Goal: Book appointment/travel/reservation

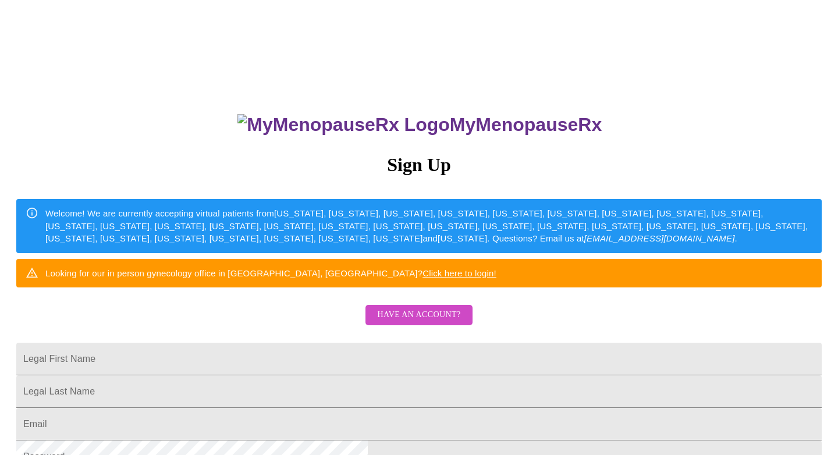
click at [431, 322] on span "Have an account?" at bounding box center [418, 315] width 83 height 15
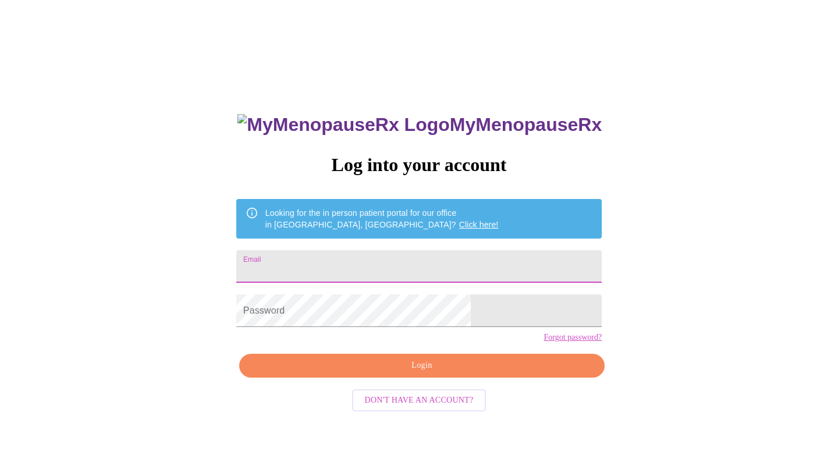
click at [407, 258] on input "Email" at bounding box center [418, 266] width 365 height 33
type input "[PERSON_NAME][EMAIL_ADDRESS][PERSON_NAME][DOMAIN_NAME]"
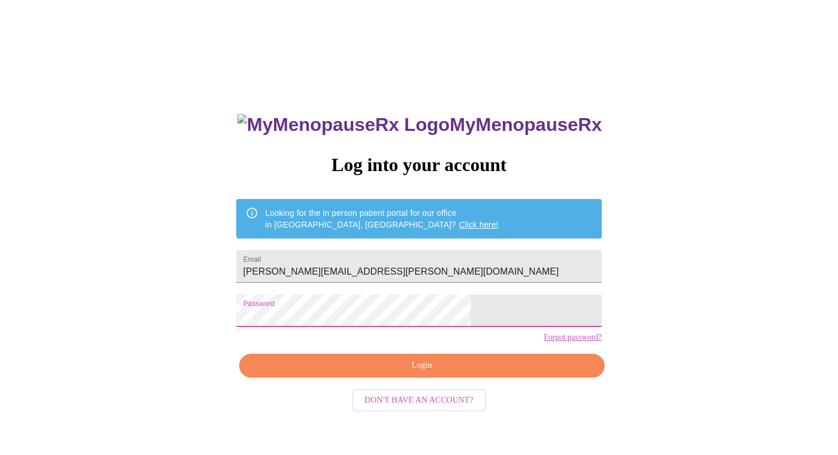
click at [427, 373] on span "Login" at bounding box center [422, 365] width 339 height 15
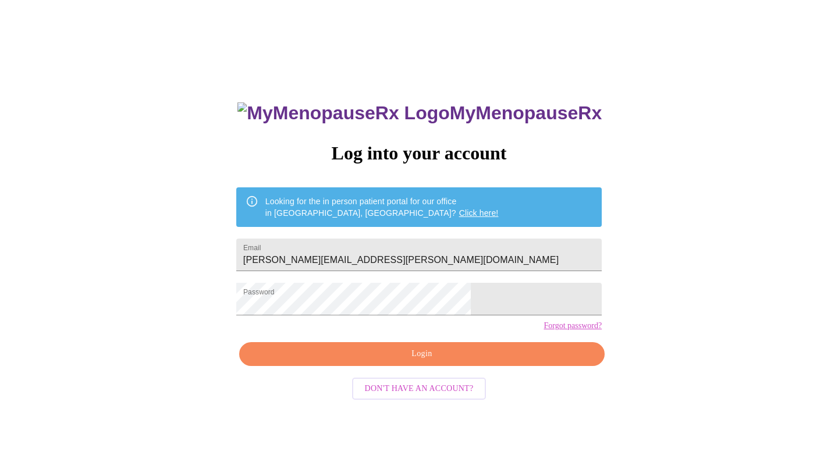
scroll to position [12, 0]
click at [463, 361] on span "Login" at bounding box center [422, 354] width 339 height 15
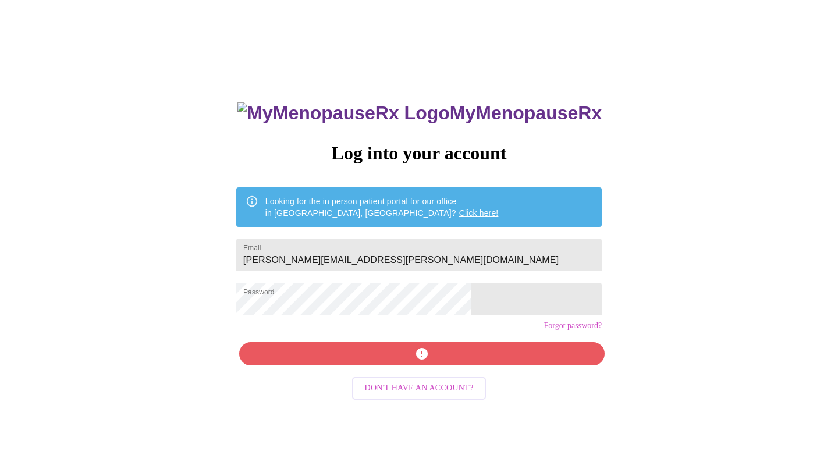
click at [544, 331] on link "Forgot password?" at bounding box center [573, 325] width 58 height 9
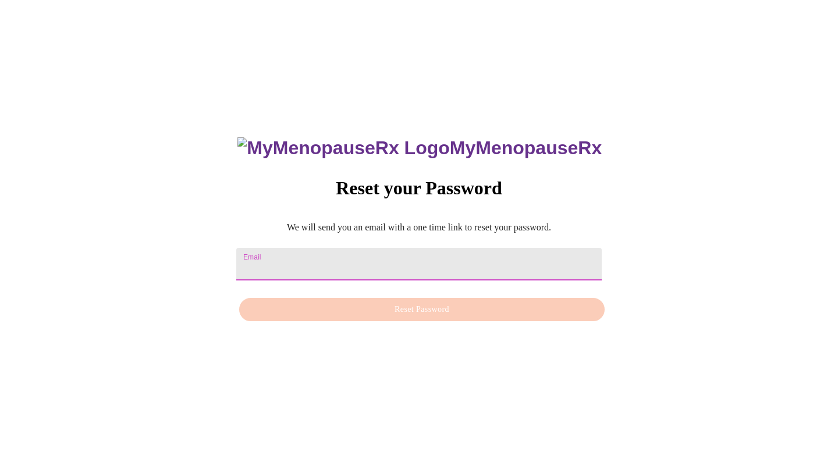
click at [417, 256] on input "Email" at bounding box center [418, 264] width 365 height 33
type input "[PERSON_NAME][EMAIL_ADDRESS][PERSON_NAME][DOMAIN_NAME]"
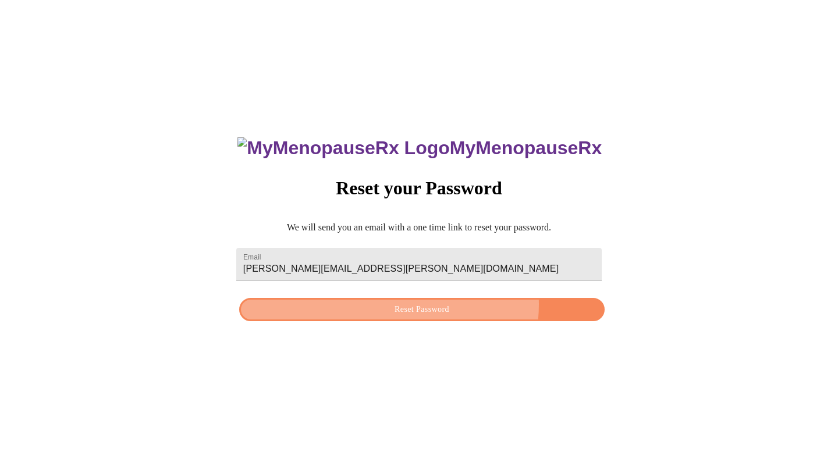
click at [427, 305] on span "Reset Password" at bounding box center [422, 310] width 339 height 15
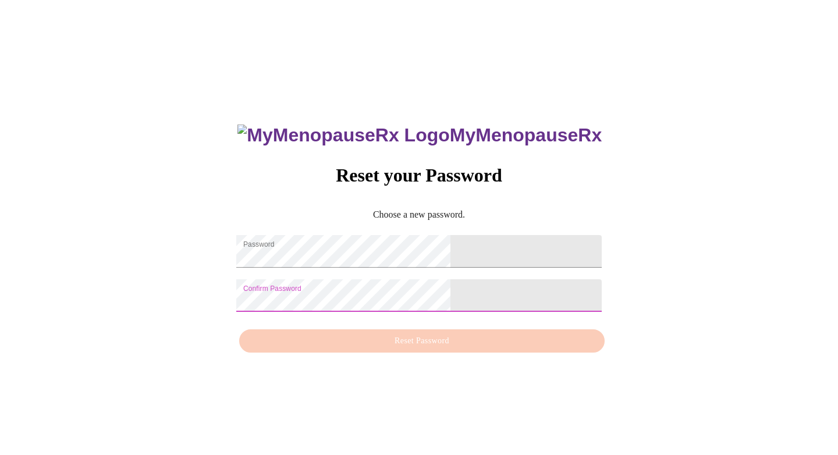
click at [340, 351] on div "MyMenopauseRx Reset your Password Choose a new password. Password Confirm Passw…" at bounding box center [419, 232] width 389 height 253
click at [505, 345] on div "MyMenopauseRx Reset your Password Choose a new password. Password Confirm Passw…" at bounding box center [419, 232] width 389 height 253
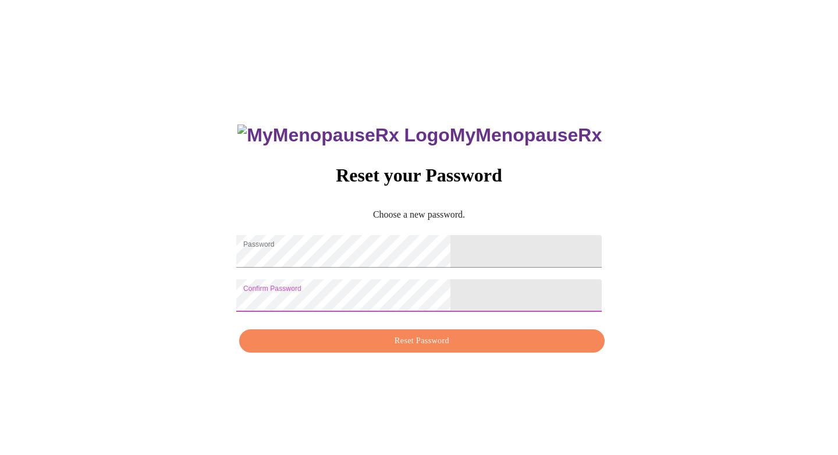
click at [349, 353] on button "Reset Password" at bounding box center [421, 341] width 365 height 24
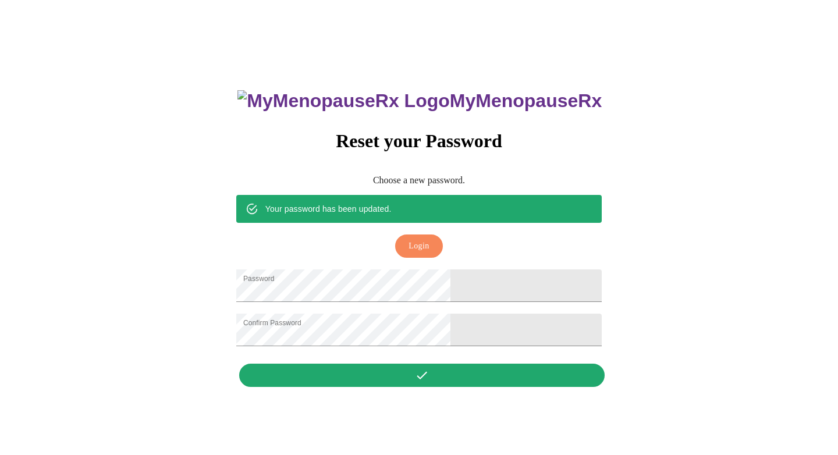
click at [422, 239] on span "Login" at bounding box center [419, 246] width 20 height 15
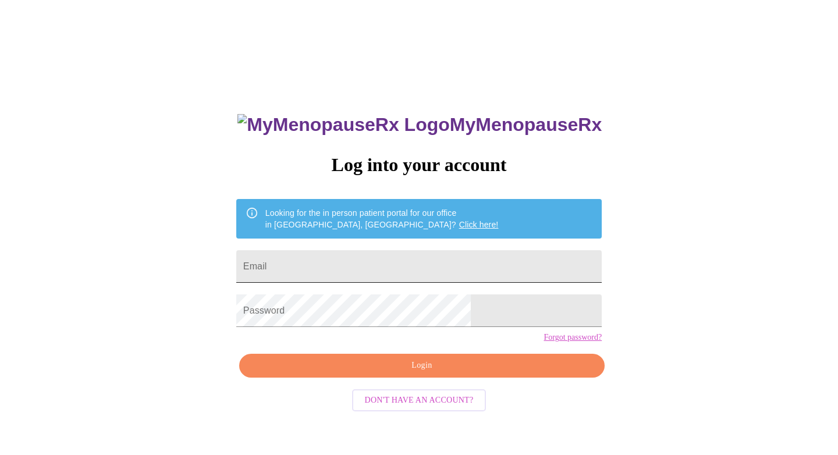
click at [411, 269] on input "Email" at bounding box center [418, 266] width 365 height 33
type input "[PERSON_NAME][EMAIL_ADDRESS][PERSON_NAME][DOMAIN_NAME]"
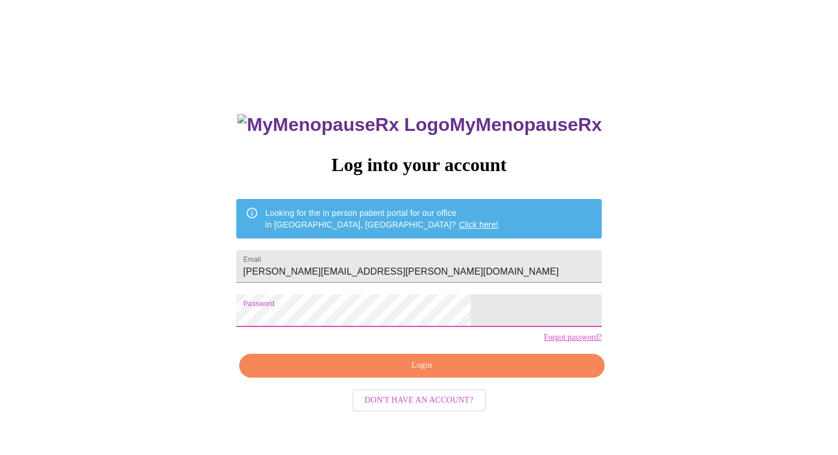
click at [428, 373] on span "Login" at bounding box center [422, 365] width 339 height 15
click at [428, 386] on div "MyMenopauseRx Log into your account Looking for the in person patient portal fo…" at bounding box center [419, 322] width 389 height 455
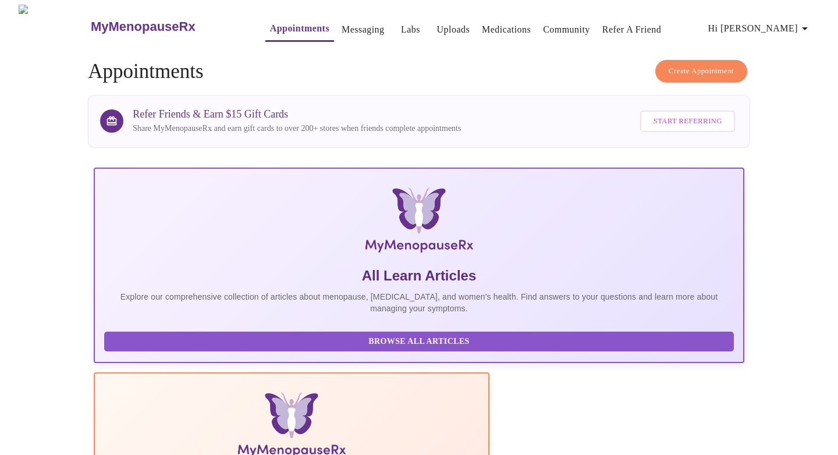
click at [705, 74] on button "Create Appointment" at bounding box center [701, 71] width 92 height 23
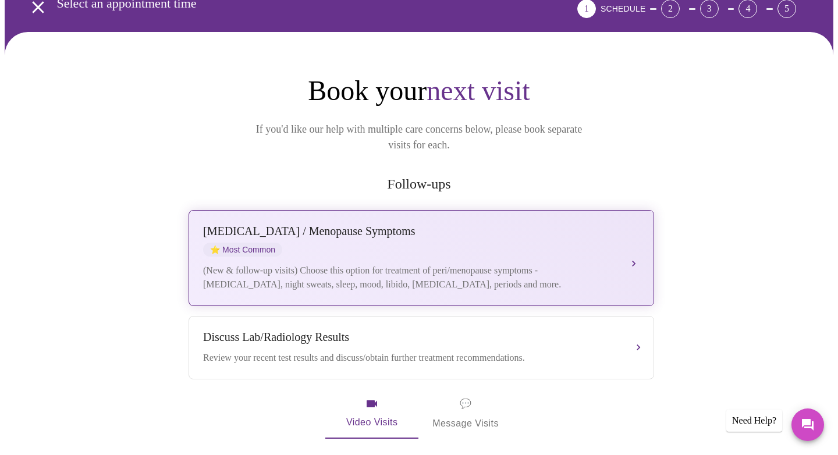
scroll to position [51, 0]
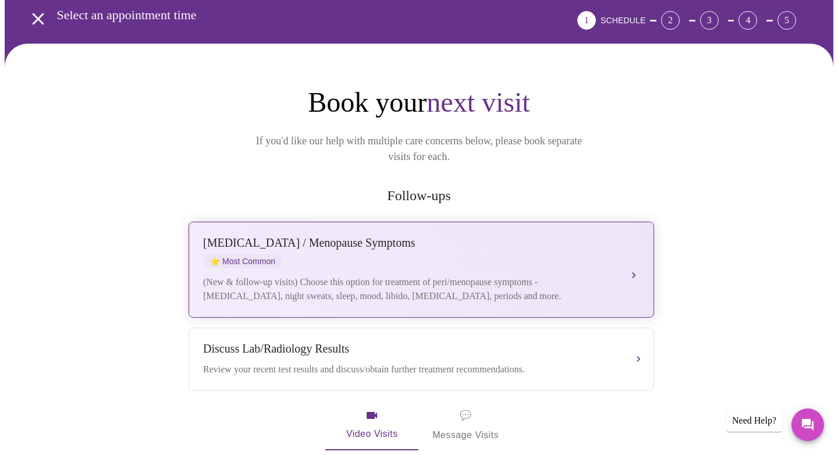
click at [321, 242] on div "[MEDICAL_DATA] / Menopause Symptoms ⭐ Most Common" at bounding box center [409, 252] width 413 height 32
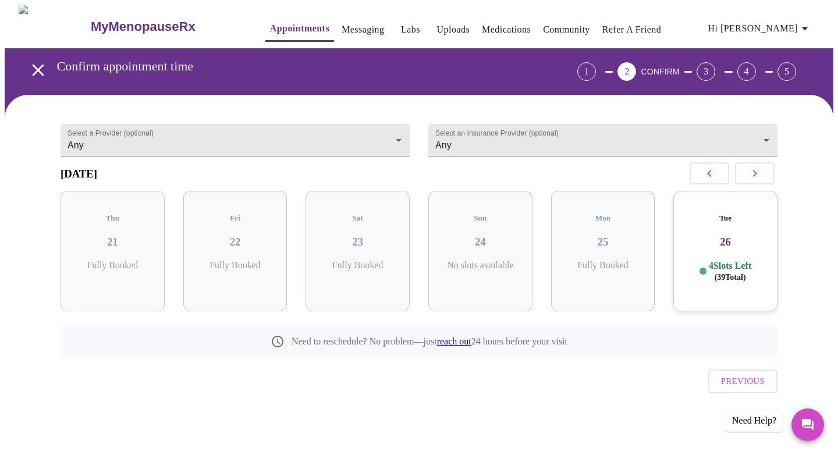
click at [728, 215] on h5 "Tue" at bounding box center [726, 218] width 86 height 9
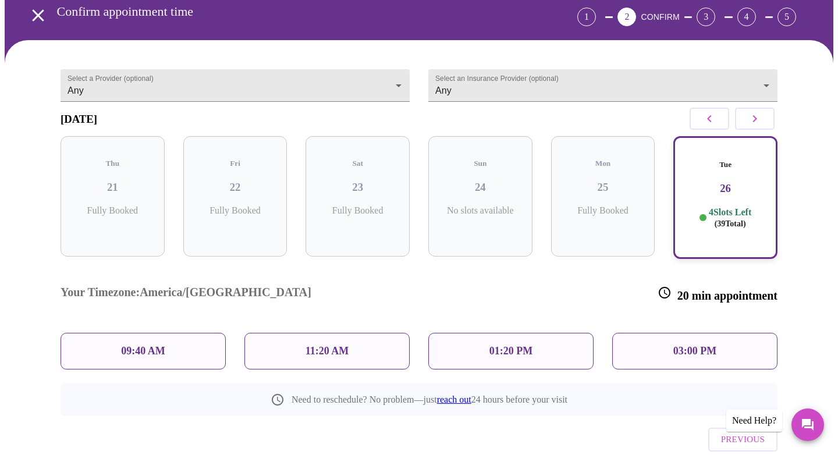
scroll to position [76, 0]
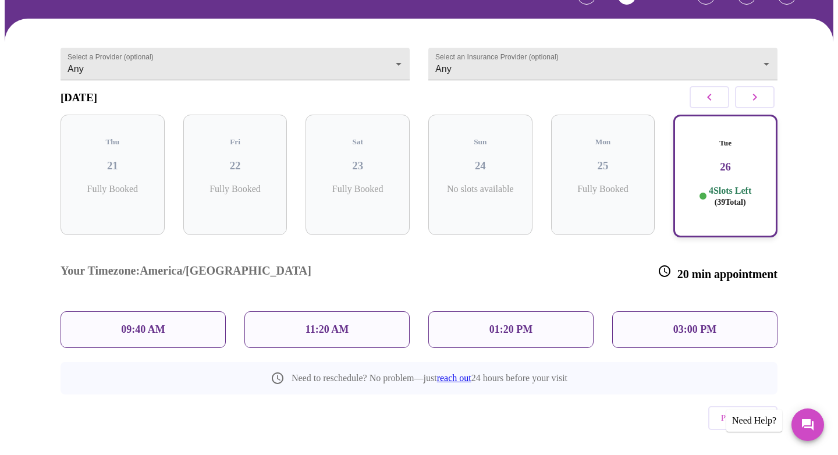
click at [491, 324] on p "01:20 PM" at bounding box center [510, 330] width 43 height 12
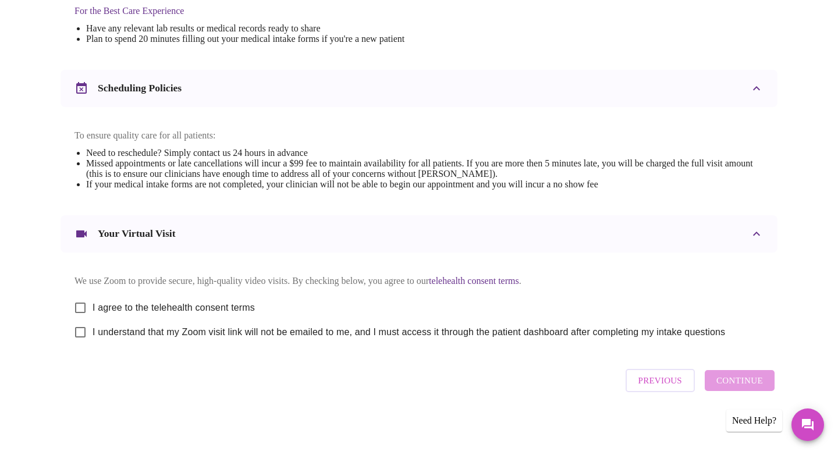
scroll to position [388, 0]
click at [211, 304] on span "I agree to the telehealth consent terms" at bounding box center [174, 308] width 162 height 14
click at [93, 304] on input "I agree to the telehealth consent terms" at bounding box center [80, 308] width 24 height 24
checkbox input "true"
click at [212, 336] on span "I understand that my Zoom visit link will not be emailed to me, and I must acce…" at bounding box center [409, 332] width 633 height 14
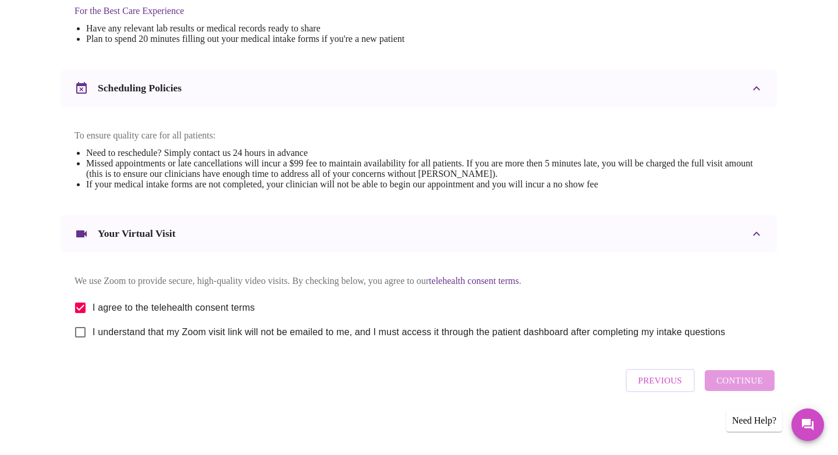
click at [93, 336] on input "I understand that my Zoom visit link will not be emailed to me, and I must acce…" at bounding box center [80, 332] width 24 height 24
checkbox input "true"
click at [726, 384] on span "Continue" at bounding box center [739, 380] width 47 height 15
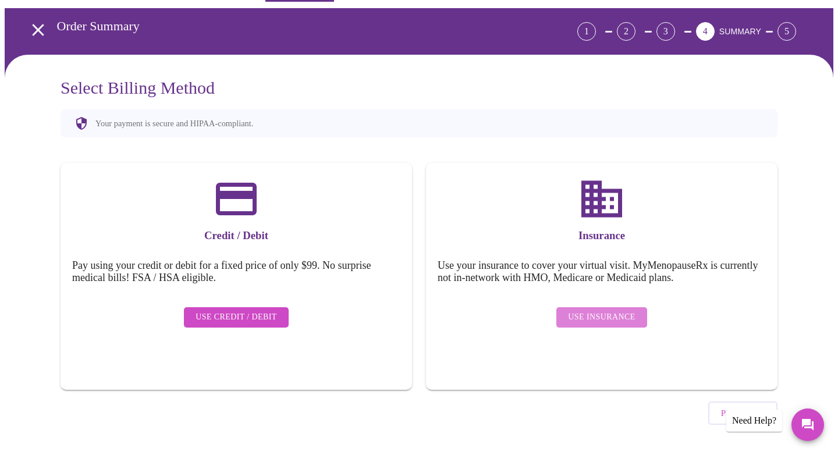
click at [624, 310] on span "Use Insurance" at bounding box center [601, 317] width 67 height 15
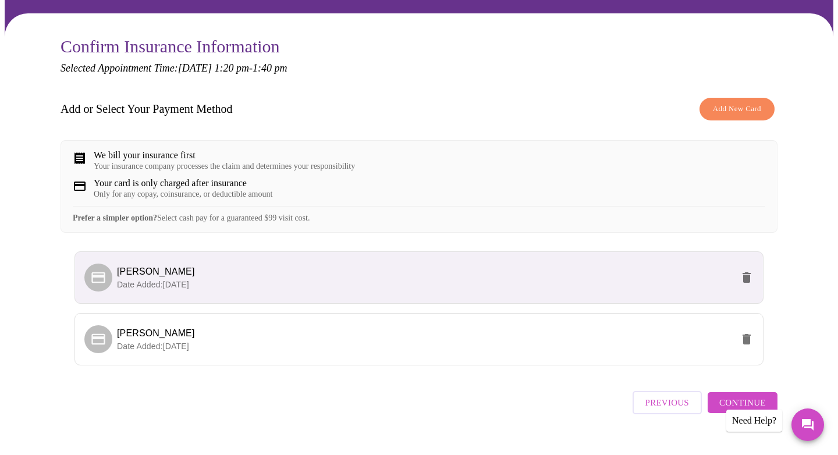
scroll to position [112, 0]
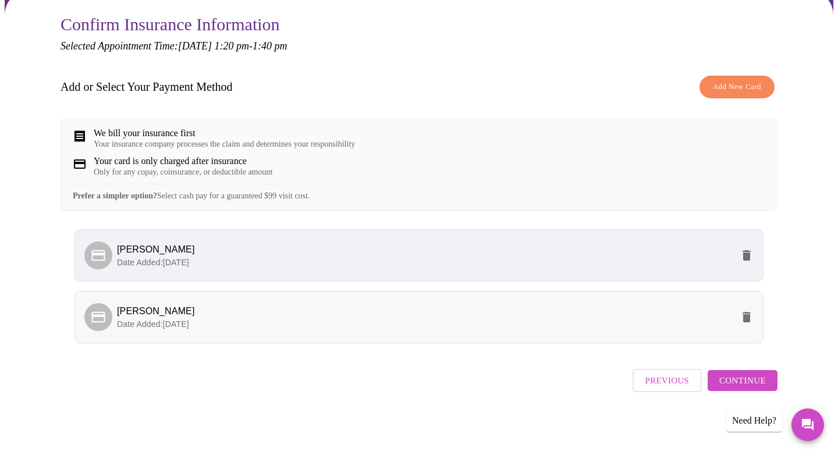
click at [605, 330] on p "Date Added: [DATE]" at bounding box center [425, 324] width 616 height 12
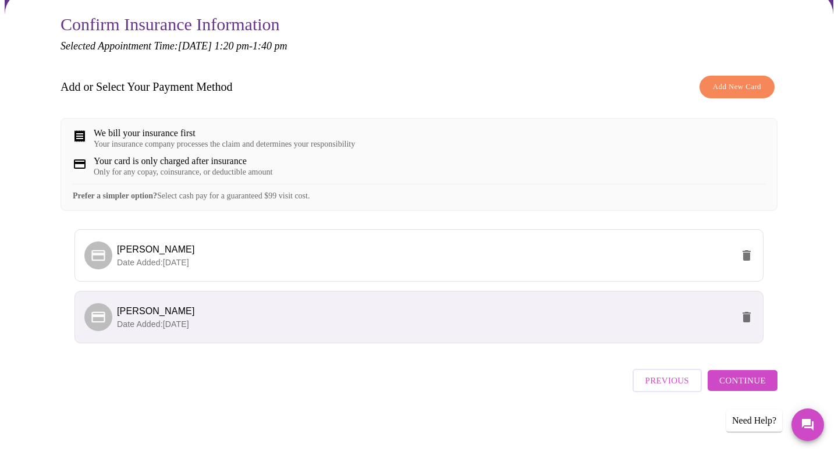
click at [456, 317] on span "[PERSON_NAME]" at bounding box center [425, 311] width 616 height 14
click at [740, 385] on span "Continue" at bounding box center [742, 380] width 47 height 15
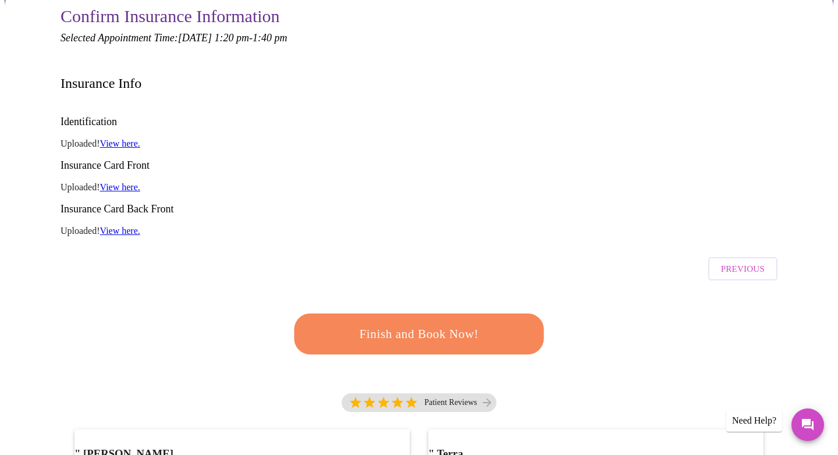
click at [122, 182] on link "View here." at bounding box center [120, 187] width 40 height 10
click at [767, 257] on button "Previous" at bounding box center [742, 268] width 69 height 23
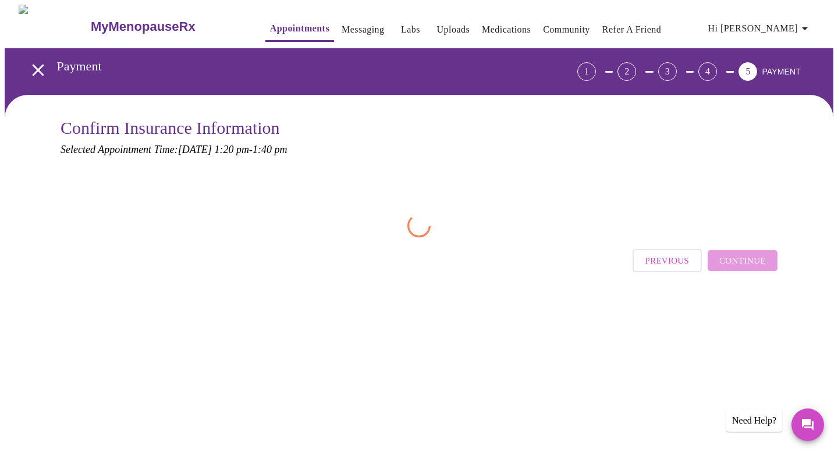
scroll to position [0, 0]
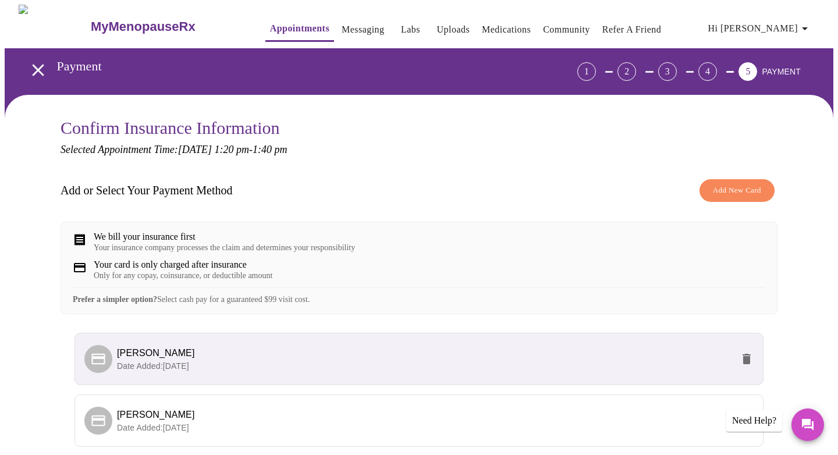
click at [751, 189] on span "Add New Card" at bounding box center [737, 190] width 48 height 13
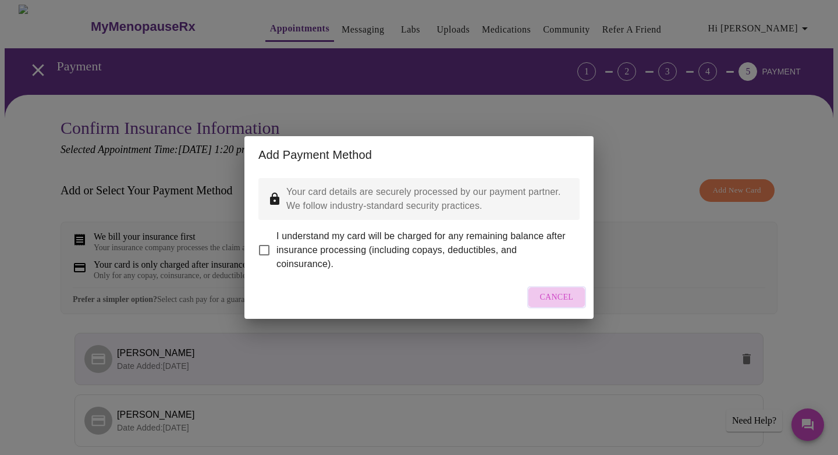
click at [558, 303] on span "Cancel" at bounding box center [557, 297] width 34 height 15
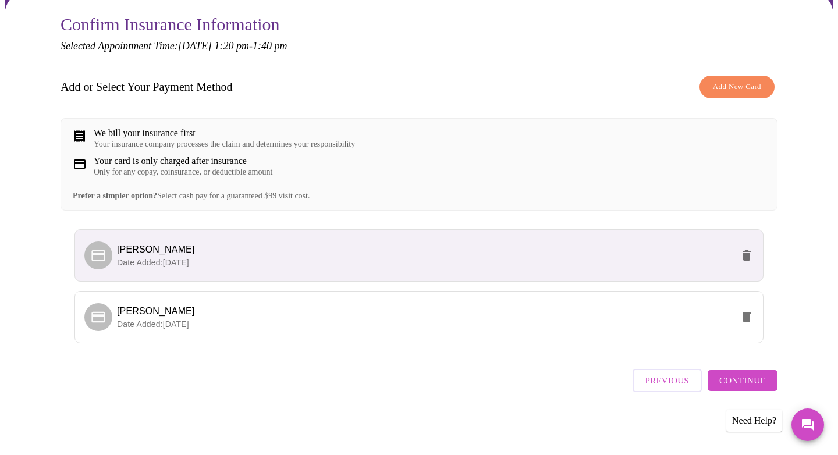
scroll to position [105, 0]
click at [577, 318] on span "[PERSON_NAME]" at bounding box center [425, 311] width 616 height 14
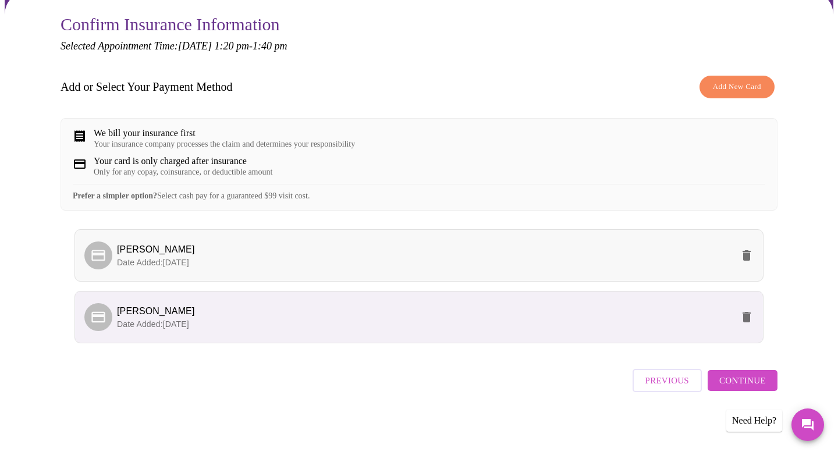
click at [745, 261] on icon "delete" at bounding box center [747, 255] width 14 height 14
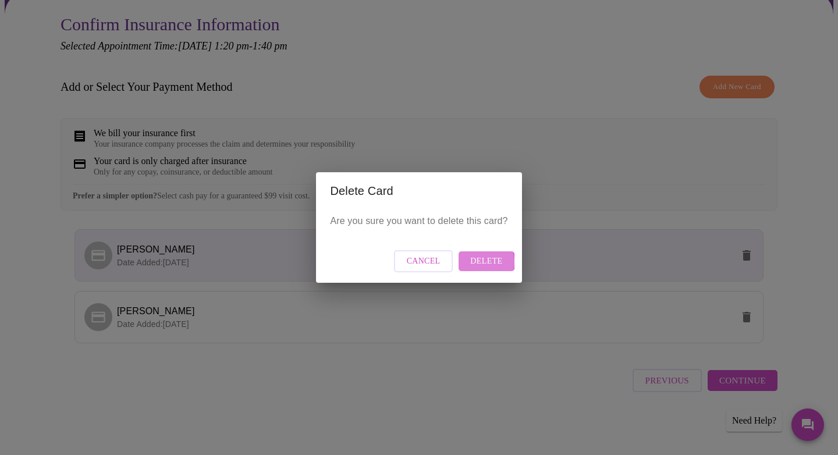
click at [477, 261] on span "Delete" at bounding box center [486, 261] width 32 height 15
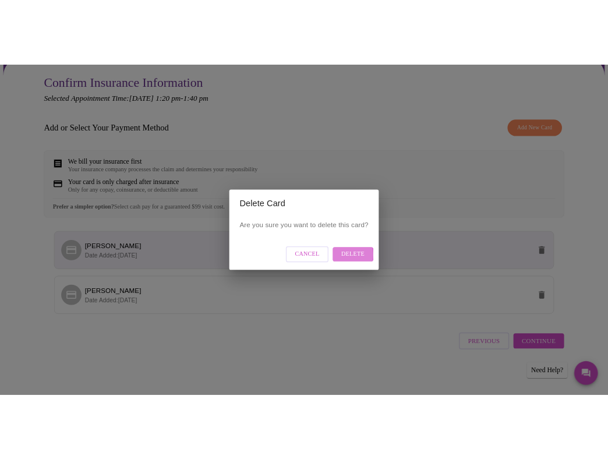
scroll to position [0, 0]
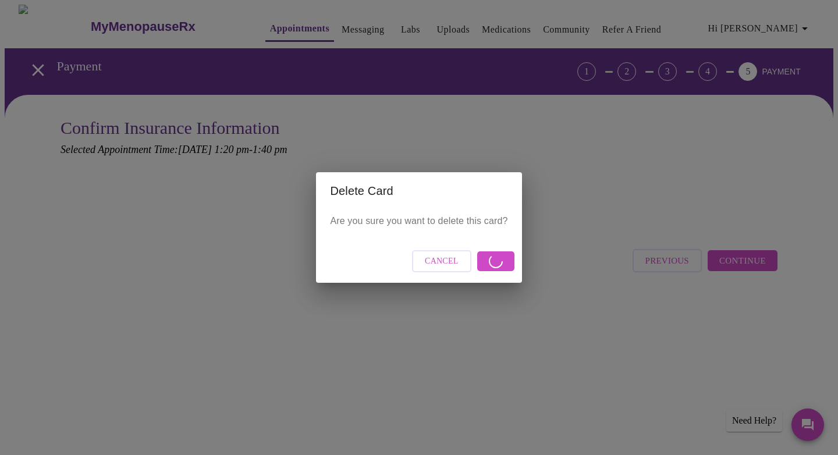
click at [625, 146] on div "Delete Card Are you sure you want to delete this card? Cancel" at bounding box center [419, 227] width 838 height 455
click at [424, 258] on button "Cancel" at bounding box center [441, 261] width 59 height 23
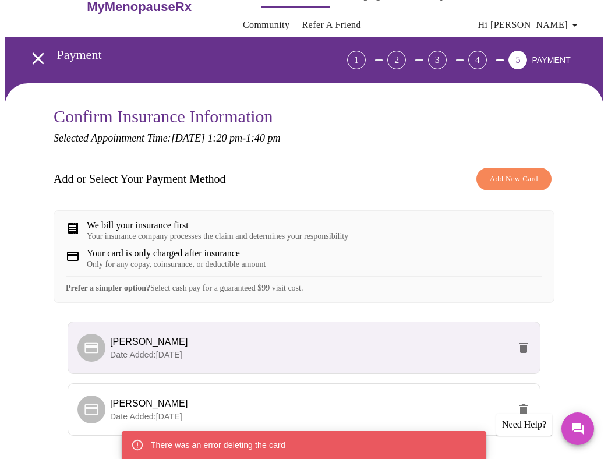
scroll to position [125, 0]
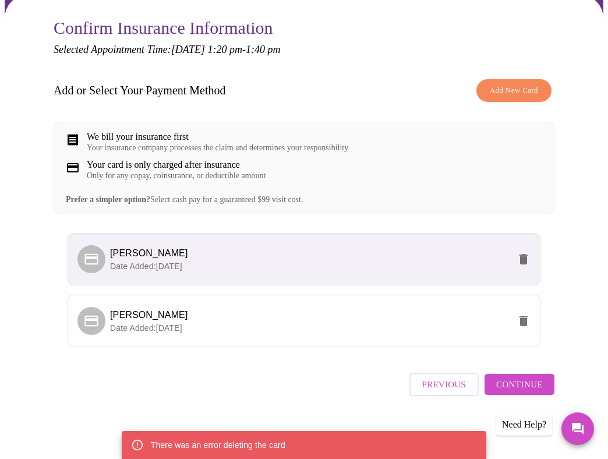
click at [526, 84] on span "Add New Card" at bounding box center [513, 90] width 48 height 13
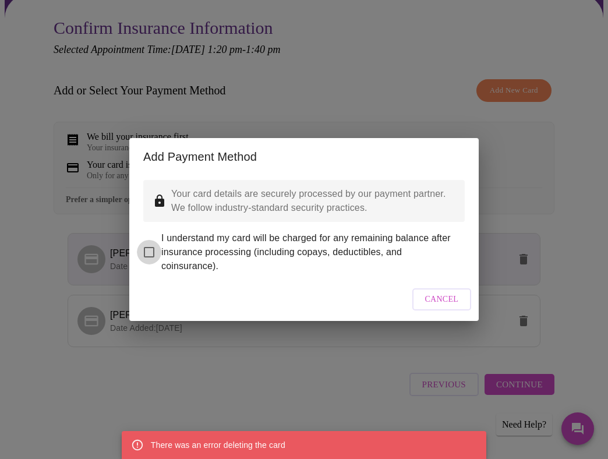
click at [149, 243] on input "I understand my card will be charged for any remaining balance after insurance …" at bounding box center [149, 252] width 24 height 24
checkbox input "true"
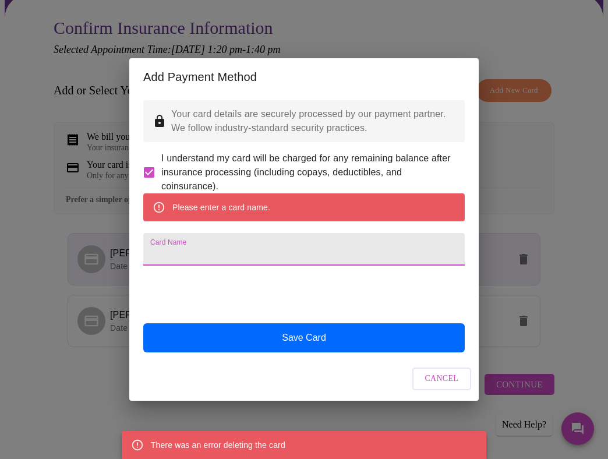
click at [282, 250] on input "Card Name" at bounding box center [303, 249] width 321 height 33
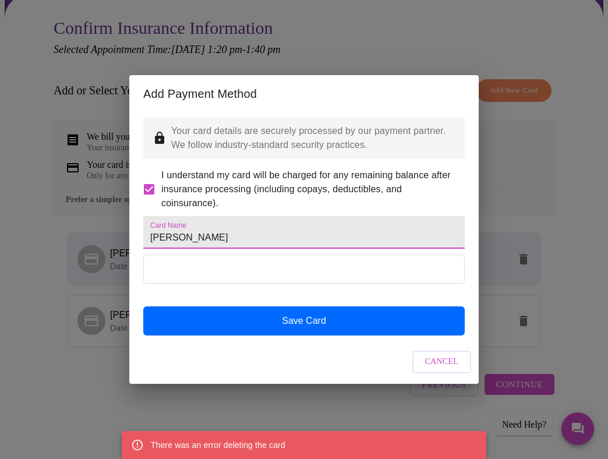
type input "[PERSON_NAME]"
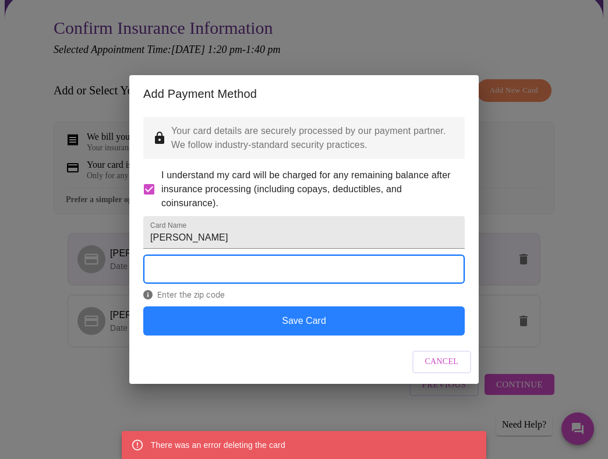
click at [282, 331] on button "Save Card" at bounding box center [303, 320] width 321 height 29
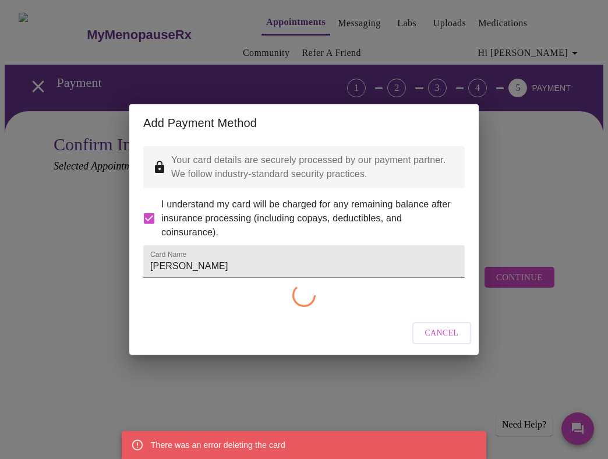
scroll to position [0, 0]
checkbox input "false"
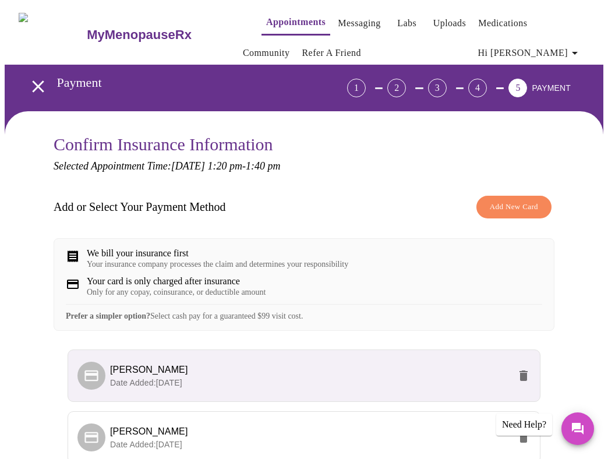
scroll to position [125, 0]
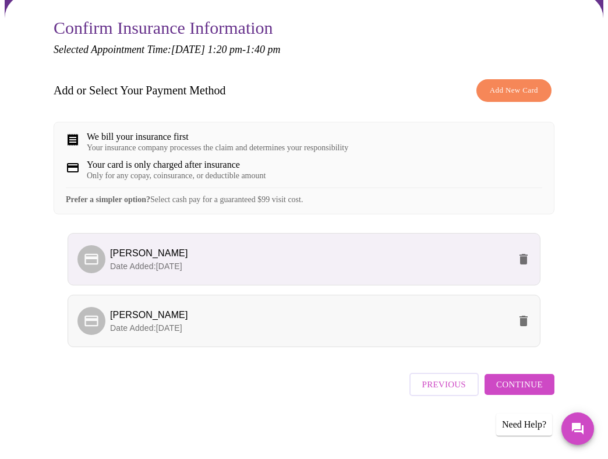
click at [451, 319] on span "[PERSON_NAME]" at bounding box center [309, 315] width 399 height 14
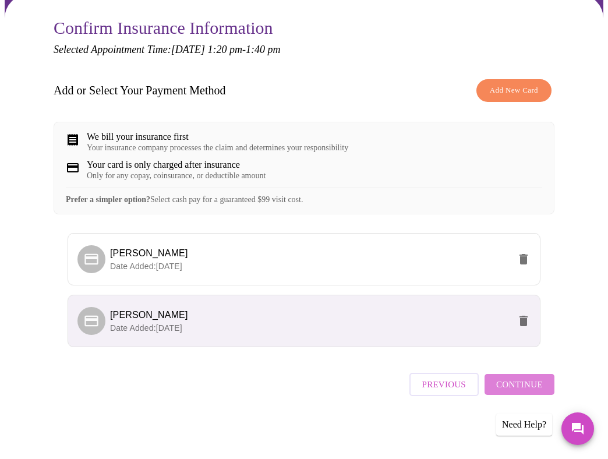
click at [530, 392] on span "Continue" at bounding box center [519, 384] width 47 height 15
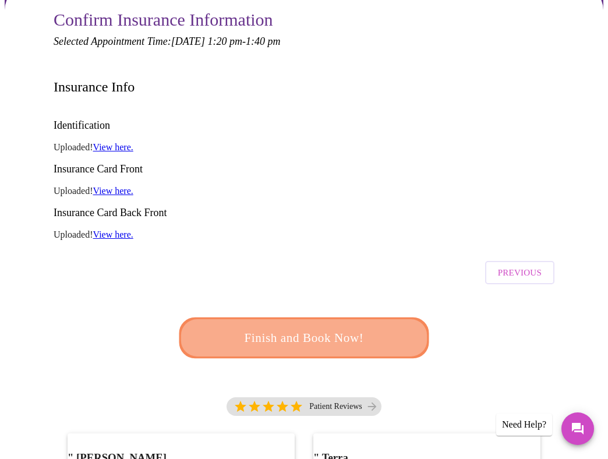
click at [310, 326] on span "Finish and Book Now!" at bounding box center [304, 337] width 216 height 22
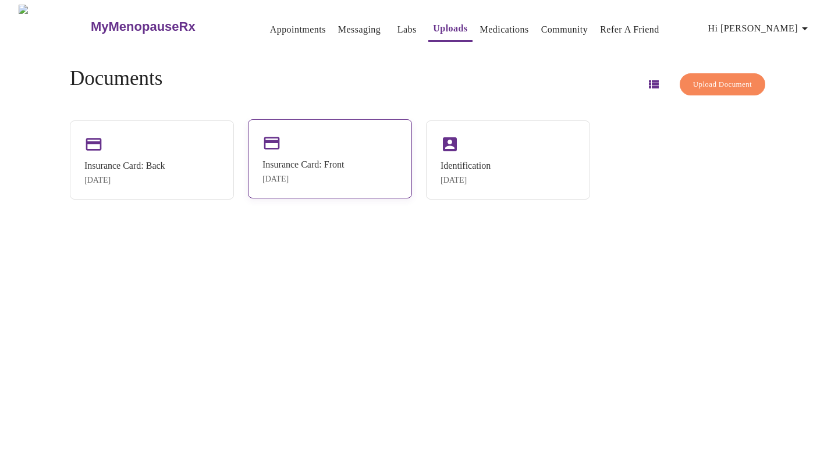
click at [335, 180] on div "[DATE]" at bounding box center [302, 179] width 81 height 9
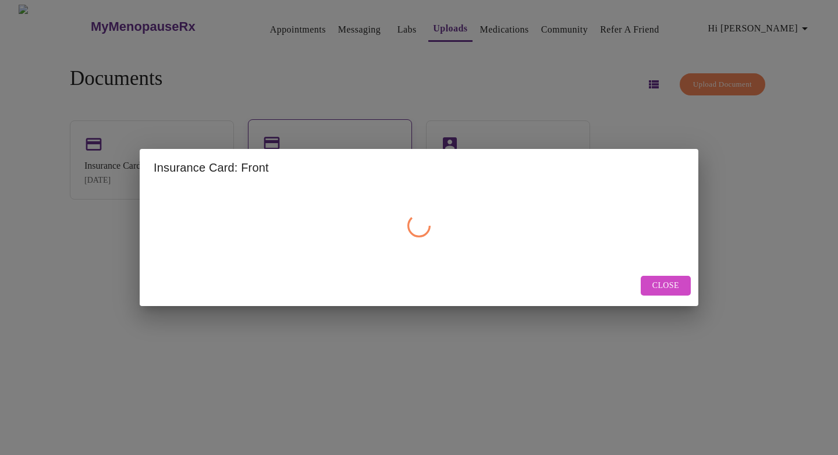
click at [335, 180] on div "Insurance Card: Front" at bounding box center [419, 167] width 559 height 37
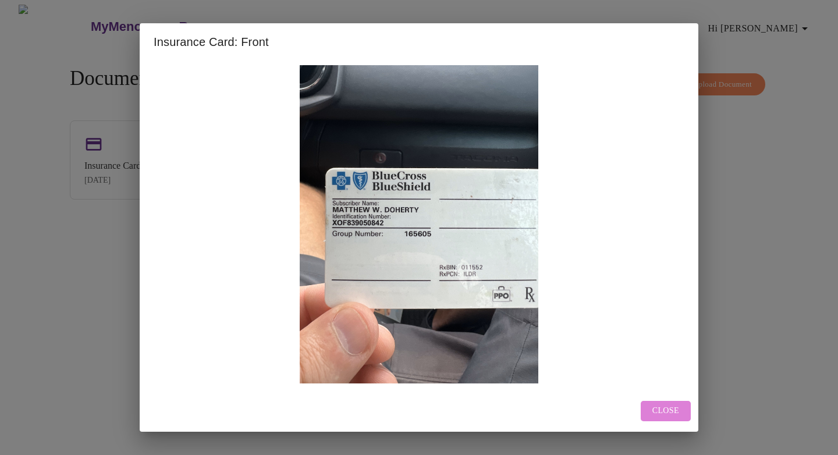
click at [660, 410] on span "Close" at bounding box center [665, 411] width 27 height 15
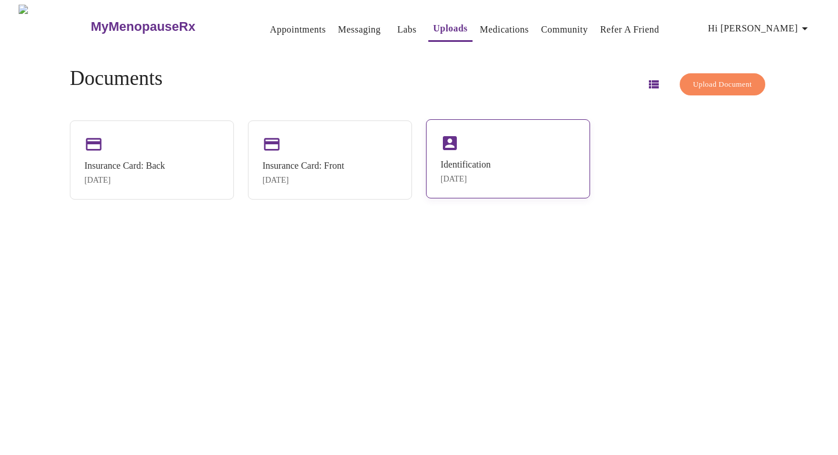
click at [499, 167] on div "Identification Jun 17, 2024" at bounding box center [508, 158] width 164 height 79
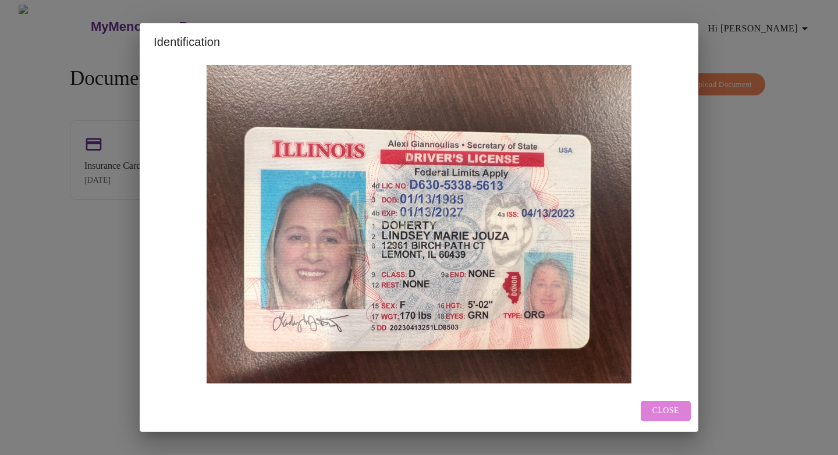
click at [672, 411] on span "Close" at bounding box center [665, 411] width 27 height 15
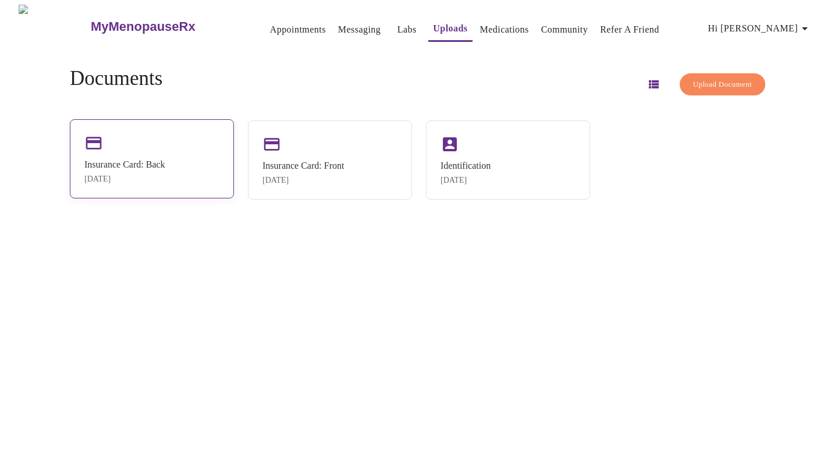
click at [153, 147] on div "Insurance Card: Back Jun 17, 2024" at bounding box center [152, 158] width 164 height 79
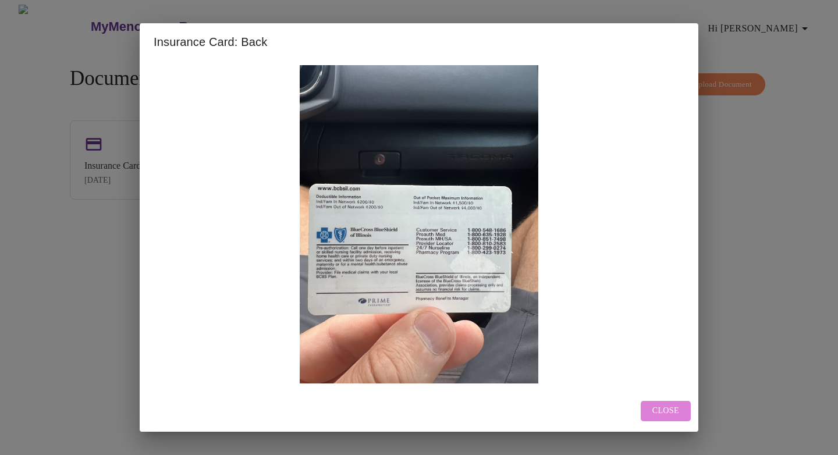
click at [651, 407] on button "Close" at bounding box center [666, 411] width 50 height 20
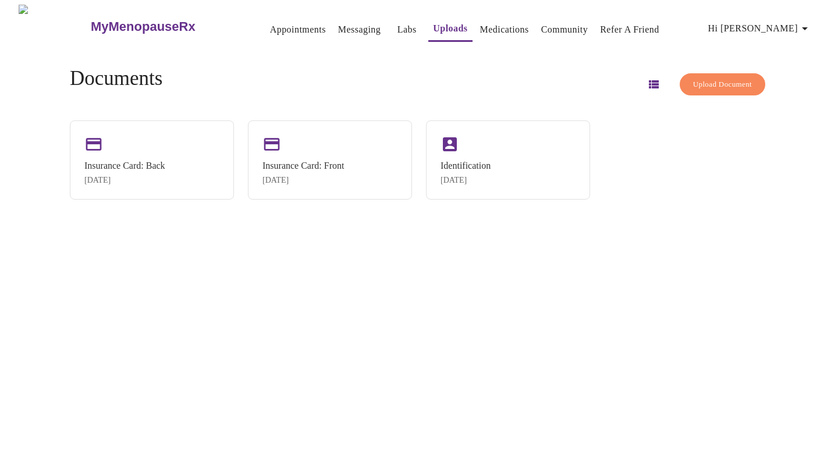
click at [718, 252] on div "MyMenopauseRx Appointments Messaging Labs Uploads Medications Community Refer a…" at bounding box center [419, 232] width 829 height 455
click at [725, 78] on span "Upload Document" at bounding box center [722, 84] width 59 height 13
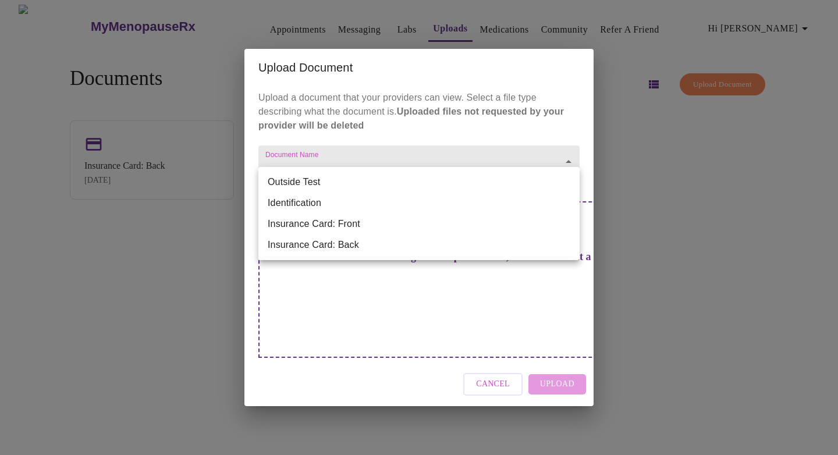
click at [492, 187] on body "MyMenopauseRx Appointments Messaging Labs Uploads Medications Community Refer a…" at bounding box center [419, 232] width 829 height 455
click at [487, 227] on li "Insurance Card: Front" at bounding box center [418, 224] width 321 height 21
type input "Insurance Card: Front"
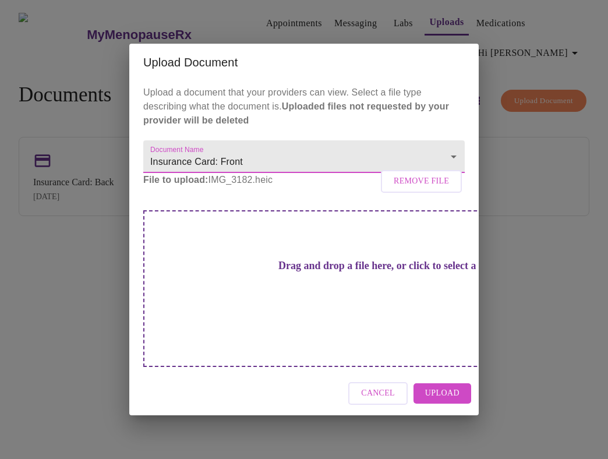
click at [451, 386] on span "Upload" at bounding box center [442, 393] width 34 height 15
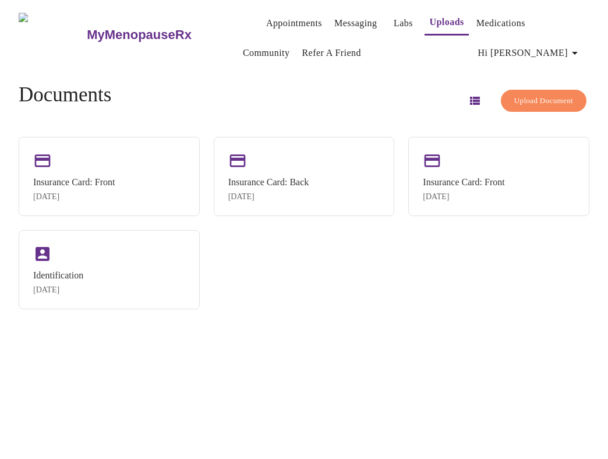
click at [549, 101] on span "Upload Document" at bounding box center [543, 100] width 59 height 13
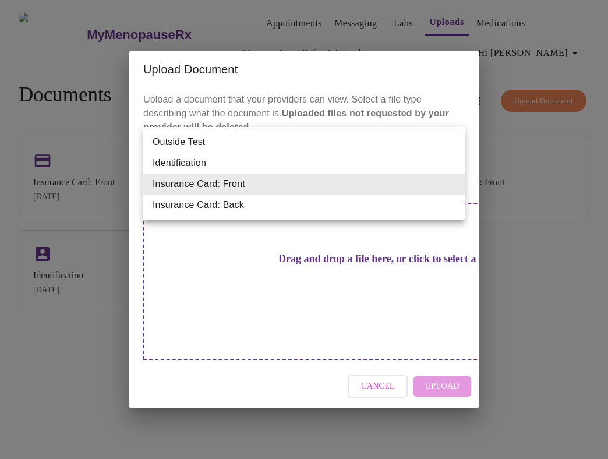
click at [260, 183] on body "MyMenopauseRx Appointments Messaging Labs Uploads Medications Community Refer a…" at bounding box center [304, 234] width 598 height 459
click at [262, 202] on li "Insurance Card: Back" at bounding box center [303, 204] width 321 height 21
type input "Insurance Card: Back"
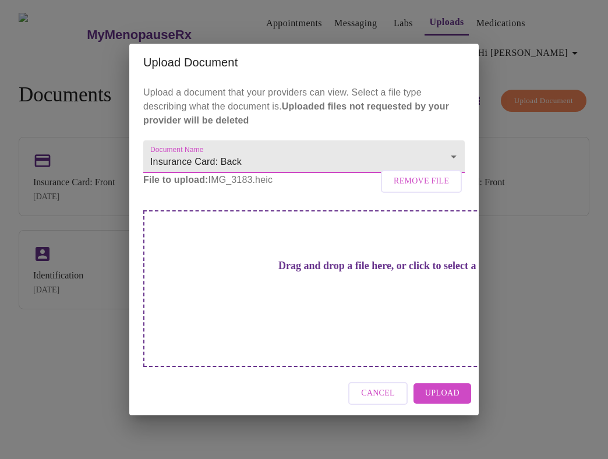
click at [446, 386] on span "Upload" at bounding box center [442, 393] width 34 height 15
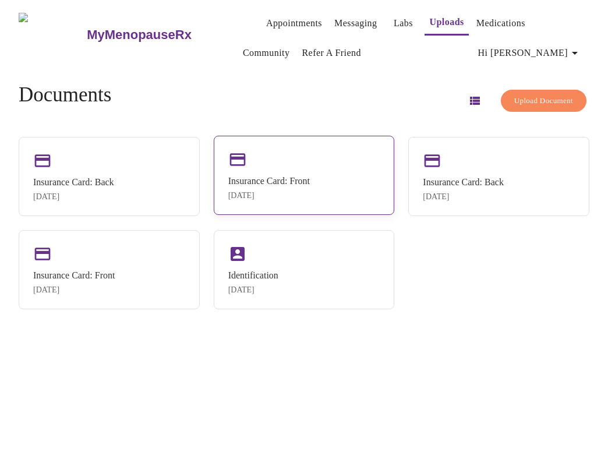
click at [340, 140] on div "Insurance Card: Front Aug 21, 2025" at bounding box center [304, 175] width 181 height 79
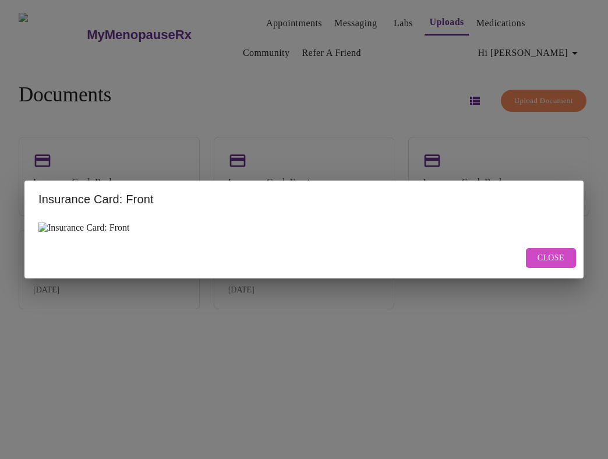
click at [548, 255] on span "Close" at bounding box center [550, 258] width 27 height 15
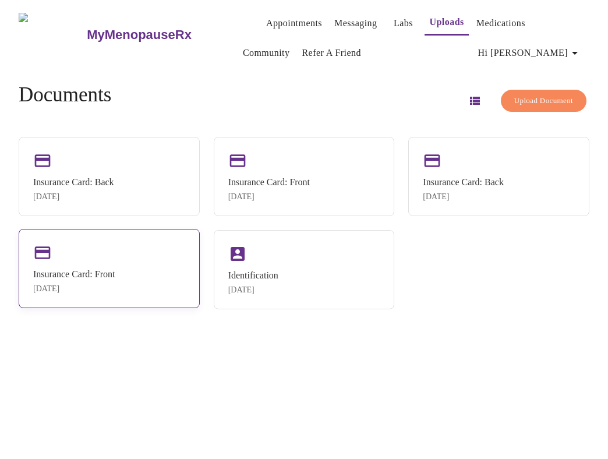
click at [132, 296] on div "Insurance Card: Front Jun 17, 2024" at bounding box center [109, 268] width 181 height 79
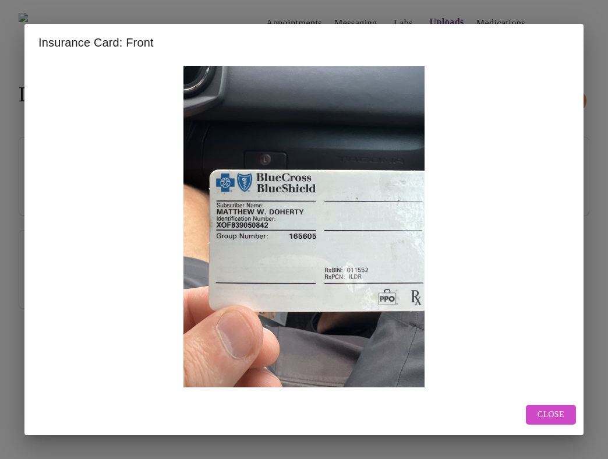
click at [557, 423] on div "Close" at bounding box center [303, 414] width 559 height 41
click at [555, 416] on span "Close" at bounding box center [550, 414] width 27 height 15
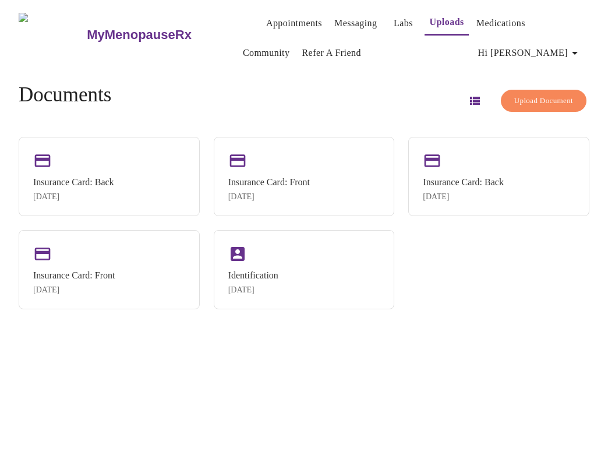
click at [476, 16] on link "Medications" at bounding box center [500, 23] width 49 height 16
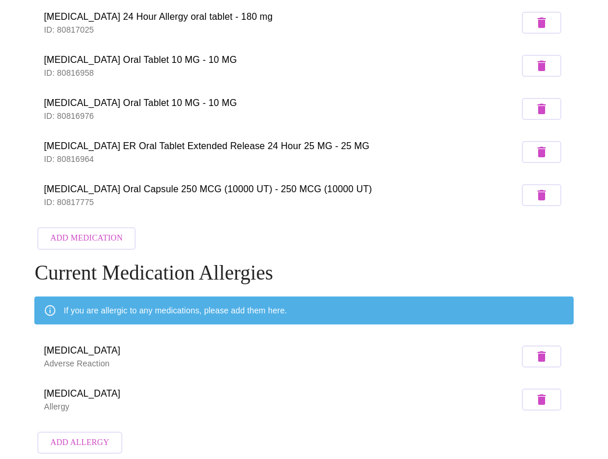
scroll to position [208, 0]
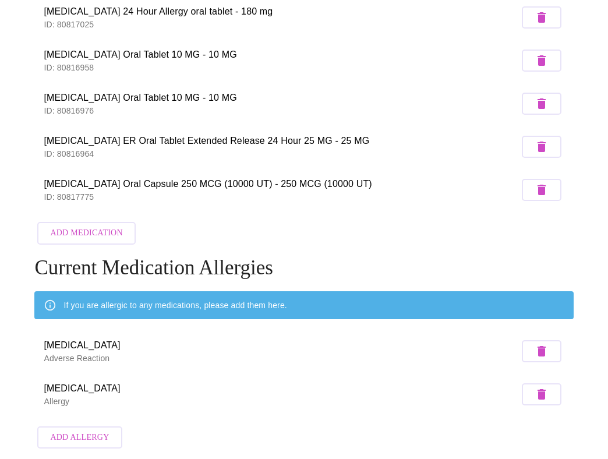
click at [68, 232] on button "Add Medication" at bounding box center [86, 233] width 98 height 23
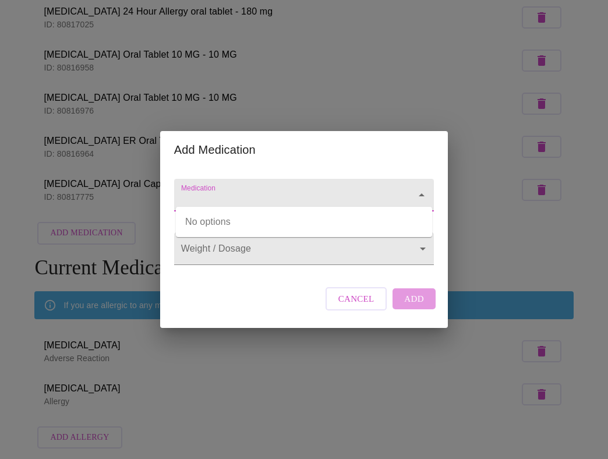
click at [275, 190] on input "Medication" at bounding box center [287, 201] width 217 height 22
type input "estradiol patch"
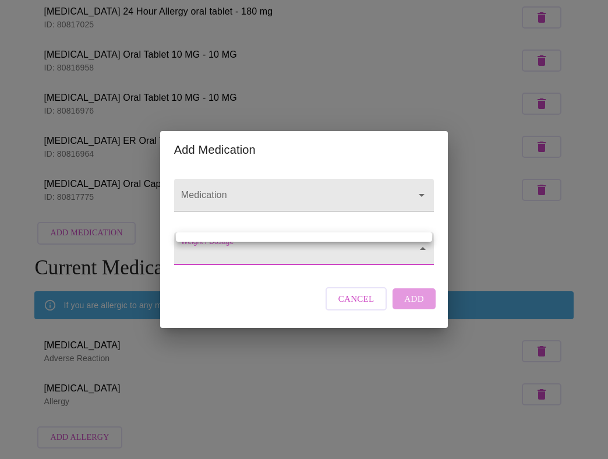
click at [272, 251] on body "MyMenopauseRx Appointments Messaging Labs Uploads Medications Community Refer a…" at bounding box center [304, 127] width 598 height 653
click at [292, 169] on div at bounding box center [304, 229] width 608 height 459
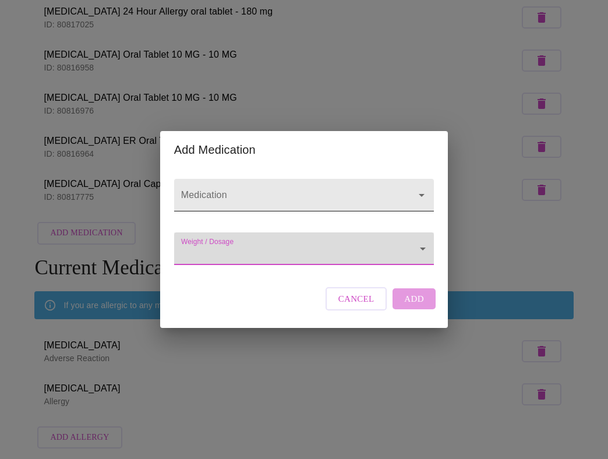
click at [331, 179] on div at bounding box center [304, 195] width 260 height 33
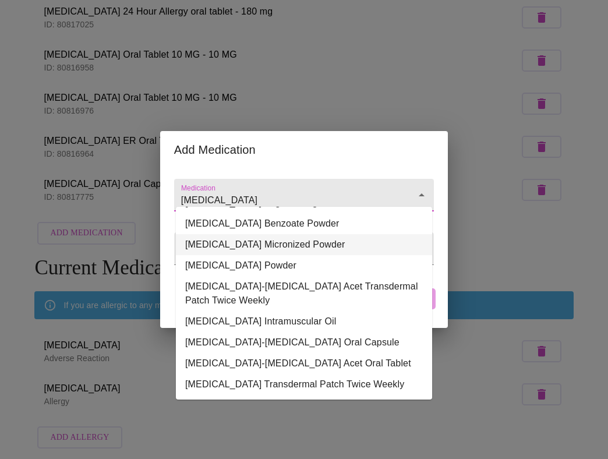
scroll to position [112, 0]
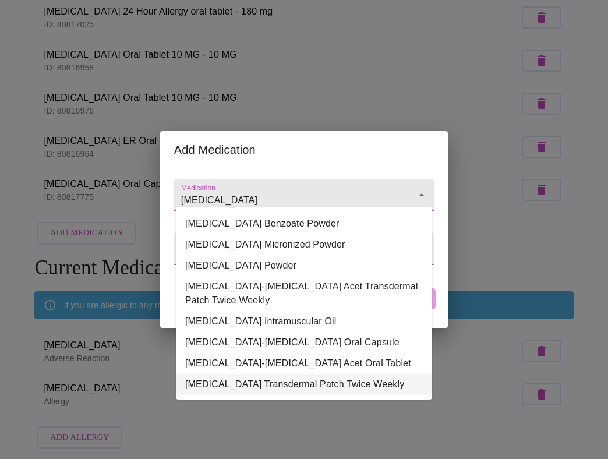
click at [343, 374] on li "Estradiol Transdermal Patch Twice Weekly" at bounding box center [304, 384] width 256 height 21
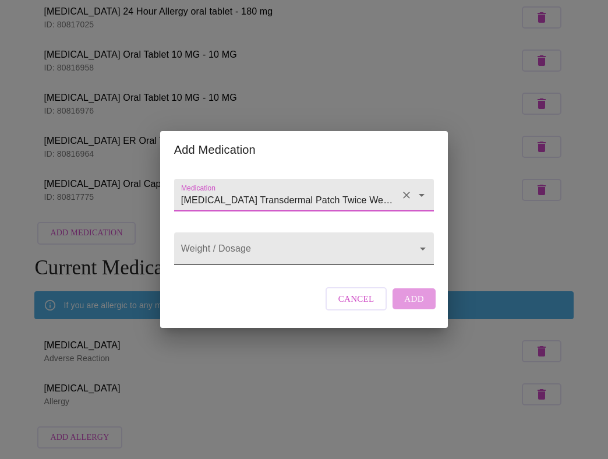
type input "Estradiol Transdermal Patch Twice Weekly"
click at [357, 251] on body "MyMenopauseRx Appointments Messaging Labs Uploads Medications Community Refer a…" at bounding box center [304, 127] width 598 height 653
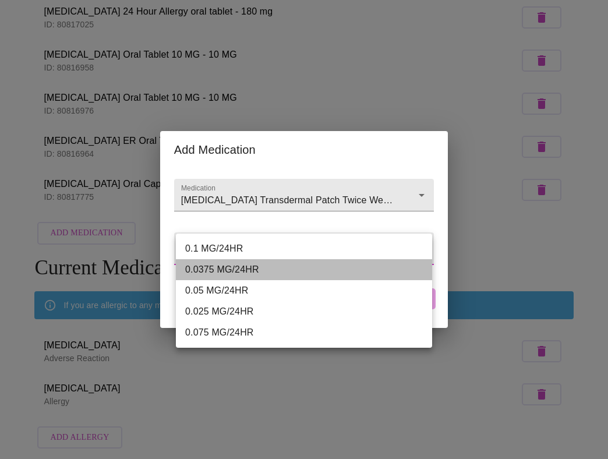
click at [346, 274] on li "0.0375 MG/24HR" at bounding box center [304, 269] width 256 height 21
type input "0.0375 MG/24HR"
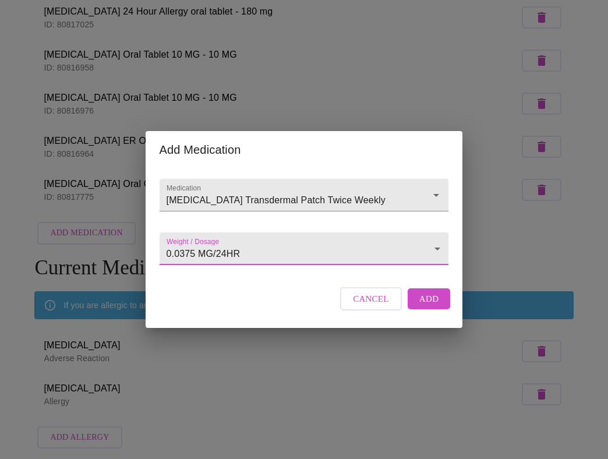
click at [430, 306] on span "Add" at bounding box center [429, 298] width 20 height 15
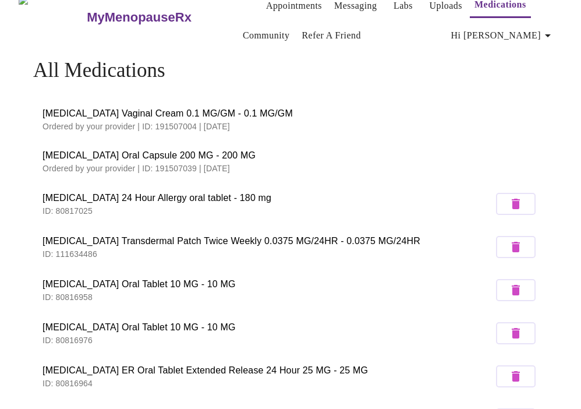
scroll to position [0, 0]
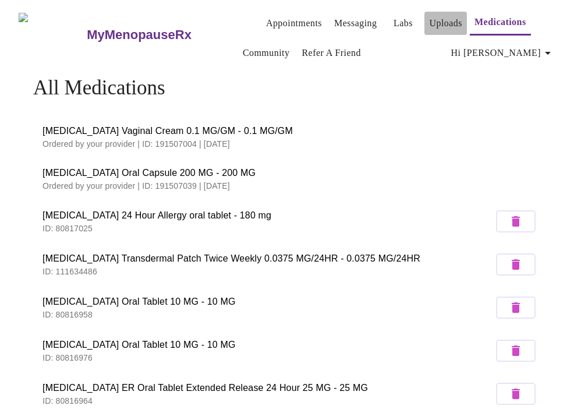
click at [434, 18] on link "Uploads" at bounding box center [445, 23] width 33 height 16
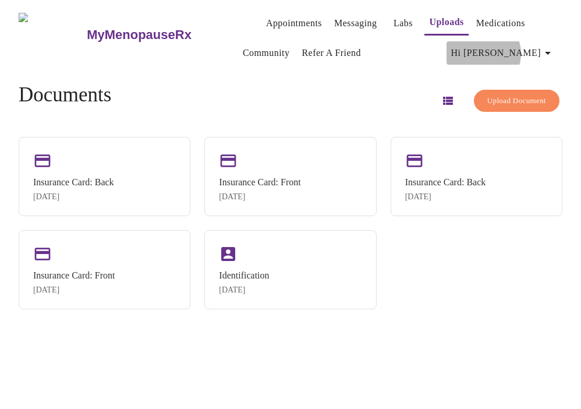
click at [531, 49] on span "Hi [PERSON_NAME]" at bounding box center [503, 53] width 104 height 16
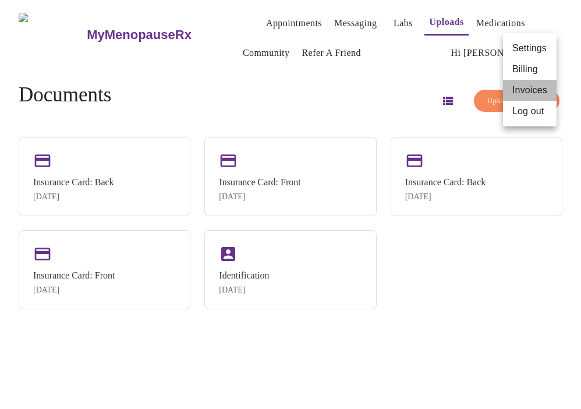
click at [537, 86] on li "Invoices" at bounding box center [530, 90] width 54 height 21
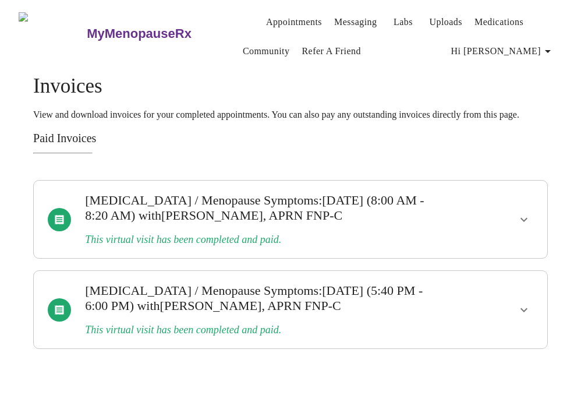
click at [530, 43] on span "Hi [PERSON_NAME]" at bounding box center [503, 51] width 104 height 16
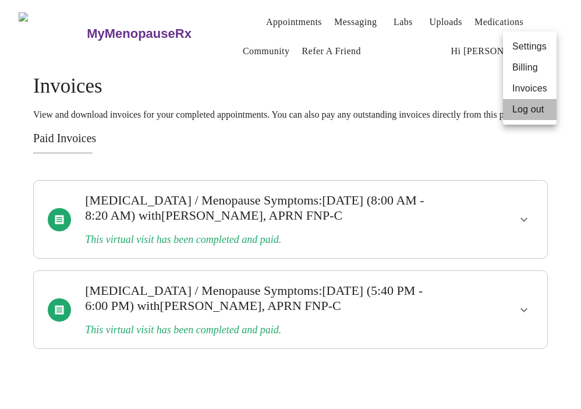
click at [535, 111] on li "Log out" at bounding box center [530, 109] width 54 height 21
